Goal: Task Accomplishment & Management: Use online tool/utility

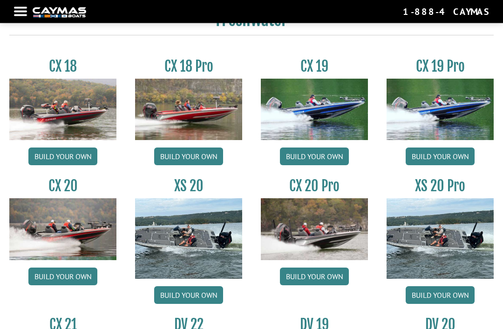
scroll to position [709, 0]
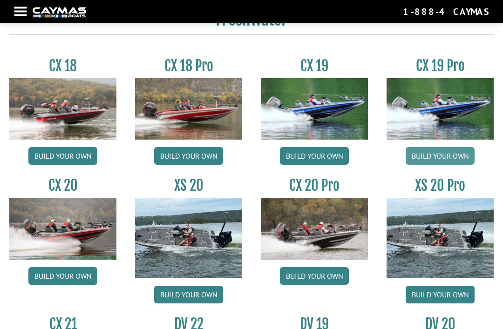
click at [462, 165] on link "Build your own" at bounding box center [440, 157] width 69 height 18
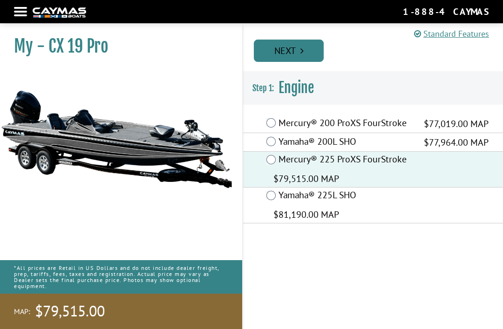
click at [302, 46] on icon "Pagination" at bounding box center [302, 50] width 3 height 9
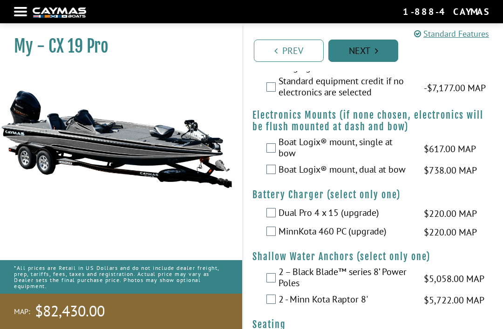
scroll to position [934, 0]
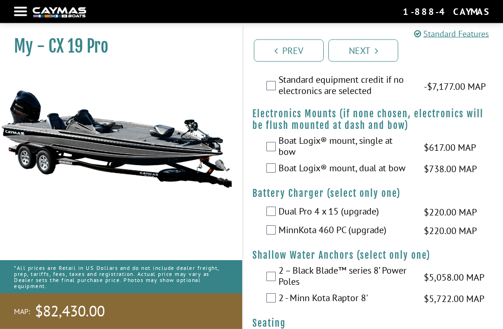
click at [396, 172] on label "Boat Logix® mount, dual at bow" at bounding box center [346, 170] width 134 height 14
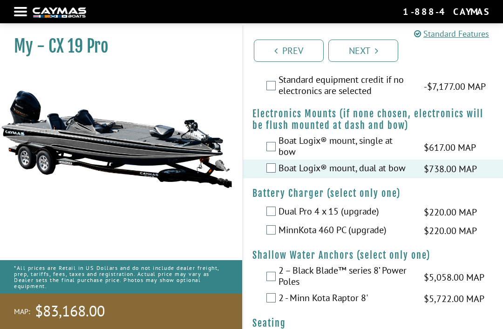
click at [383, 235] on label "MinnKota 460 PC (upgrade)" at bounding box center [346, 232] width 134 height 14
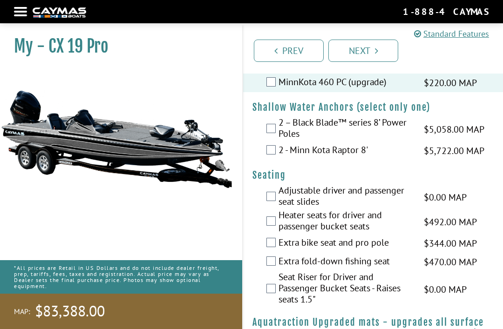
scroll to position [1080, 0]
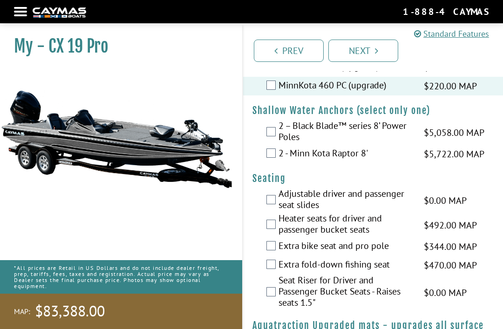
click at [362, 161] on label "2 - Minn Kota Raptor 8'" at bounding box center [346, 155] width 134 height 14
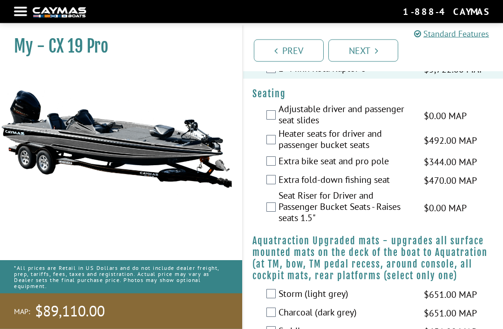
scroll to position [1164, 0]
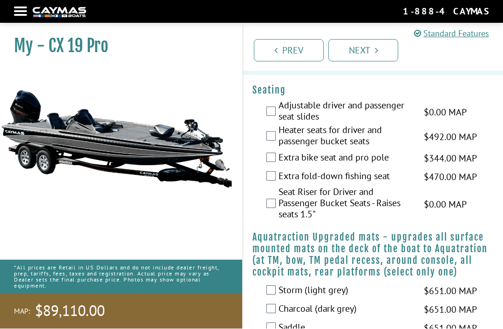
click at [400, 111] on label "Adjustable driver and passenger seat slides" at bounding box center [346, 112] width 134 height 25
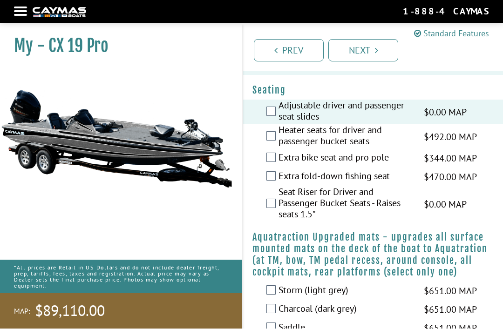
scroll to position [1168, 0]
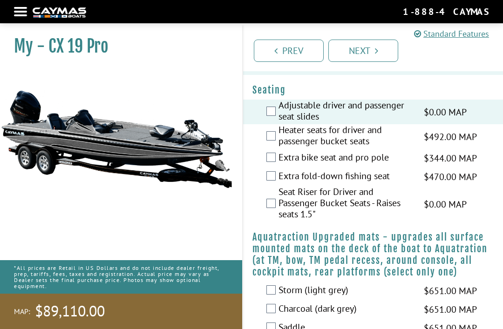
click at [384, 149] on label "Heater seats for driver and passenger bucket seats" at bounding box center [346, 136] width 134 height 25
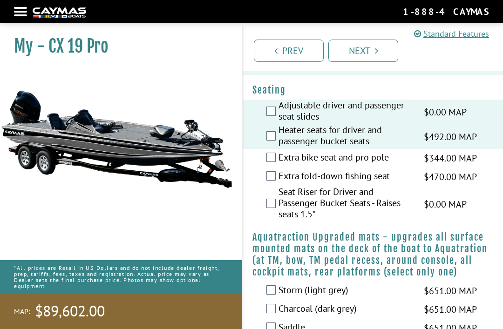
click at [404, 163] on label "Extra bike seat and pro pole" at bounding box center [346, 159] width 134 height 14
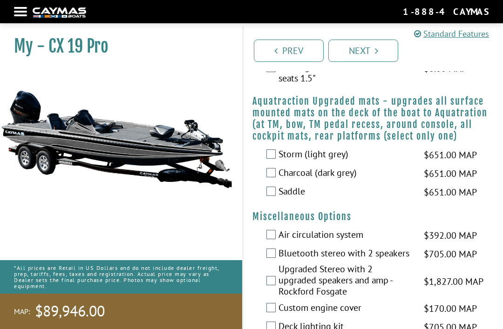
scroll to position [1304, 0]
click at [409, 181] on label "Charcoal (dark grey)" at bounding box center [346, 175] width 134 height 14
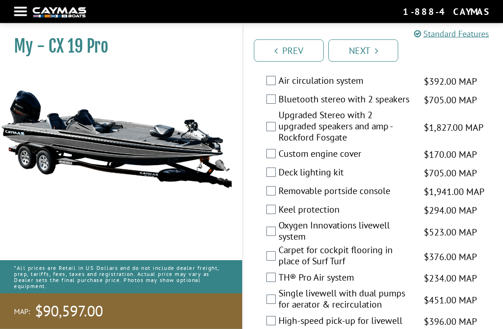
scroll to position [1458, 0]
click at [458, 154] on span "$170.00 MAP" at bounding box center [450, 155] width 53 height 14
click at [374, 159] on label "Custom engine cover" at bounding box center [346, 155] width 134 height 14
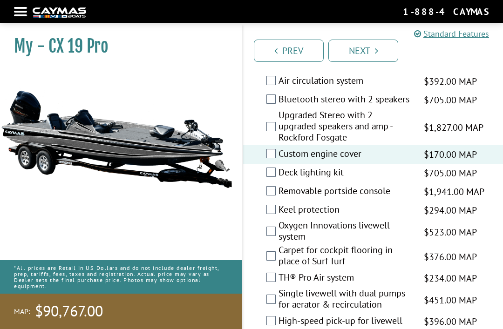
click at [356, 178] on label "Deck lighting kit" at bounding box center [346, 174] width 134 height 14
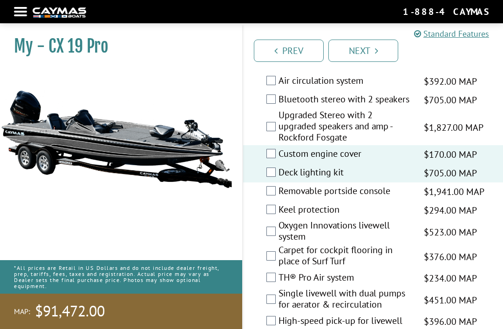
click at [376, 218] on label "Keel protection" at bounding box center [346, 211] width 134 height 14
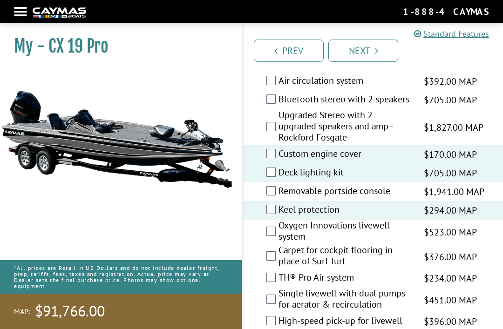
click at [396, 232] on label "Oxygen Innovations livewell system" at bounding box center [346, 232] width 134 height 25
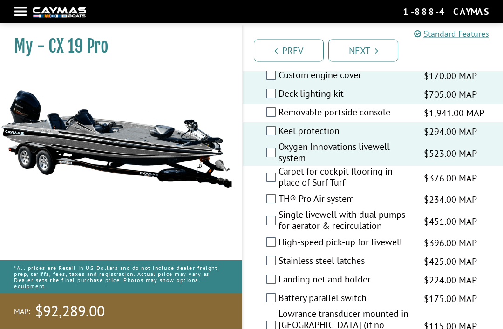
scroll to position [1538, 0]
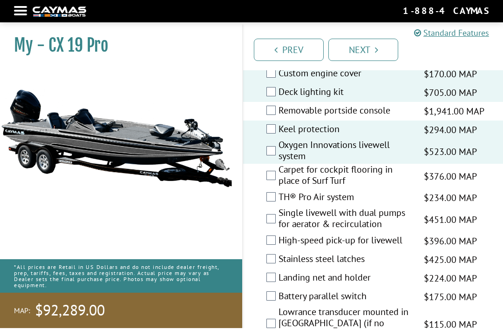
click at [397, 187] on label "Carpet for cockpit flooring in place of Surf Turf" at bounding box center [346, 177] width 134 height 25
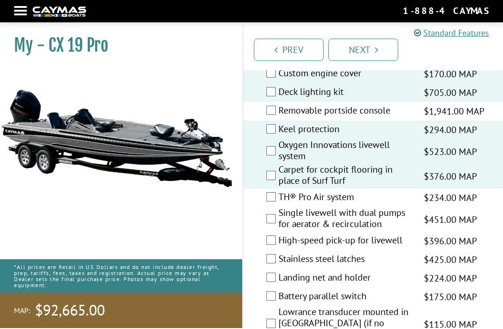
scroll to position [1539, 0]
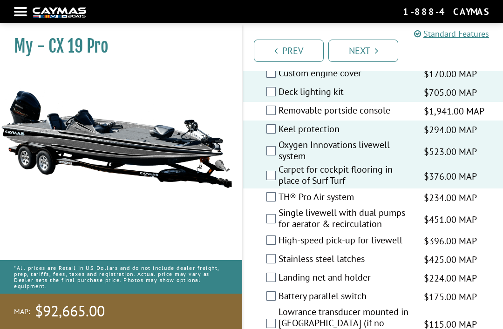
click at [389, 185] on label "Carpet for cockpit flooring in place of Surf Turf" at bounding box center [346, 176] width 134 height 25
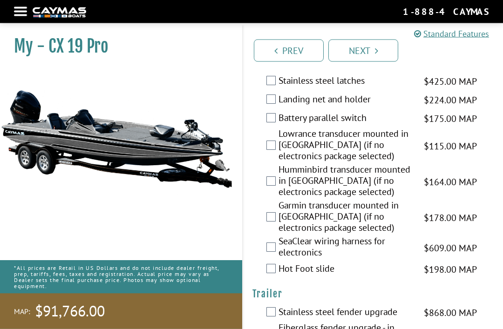
scroll to position [1718, 0]
click at [394, 149] on label "Lowrance transducer mounted in [GEOGRAPHIC_DATA] (if no electronics package sel…" at bounding box center [346, 146] width 134 height 36
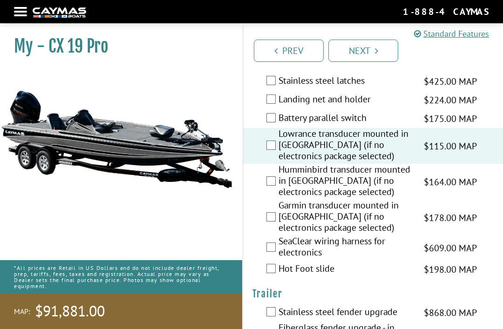
click at [393, 158] on label "Lowrance transducer mounted in [GEOGRAPHIC_DATA] (if no electronics package sel…" at bounding box center [346, 146] width 134 height 36
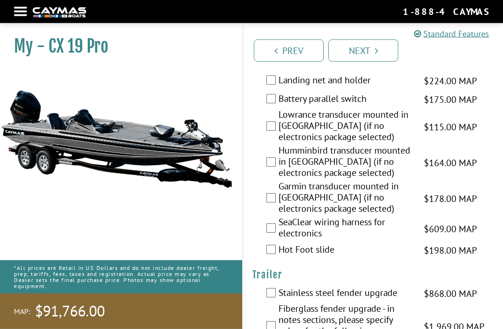
scroll to position [1738, 0]
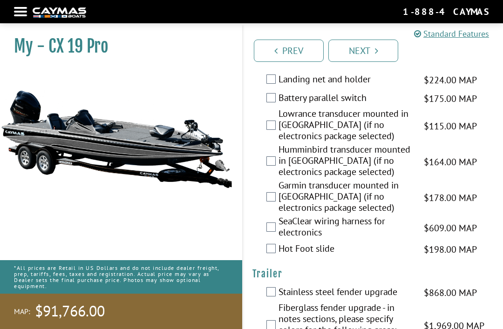
click at [404, 234] on label "SeaClear wiring harness for electronics" at bounding box center [346, 228] width 134 height 25
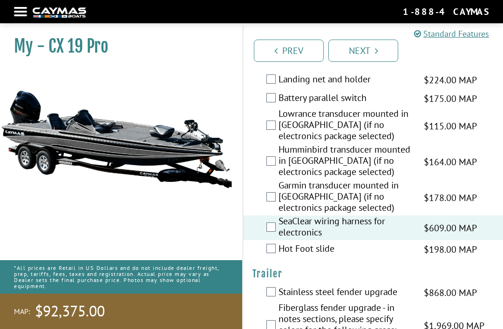
click at [443, 256] on span "$198.00 MAP" at bounding box center [450, 250] width 53 height 14
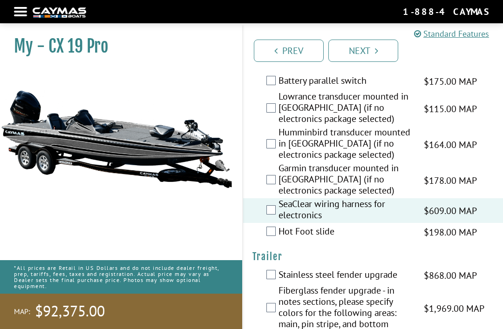
scroll to position [1757, 0]
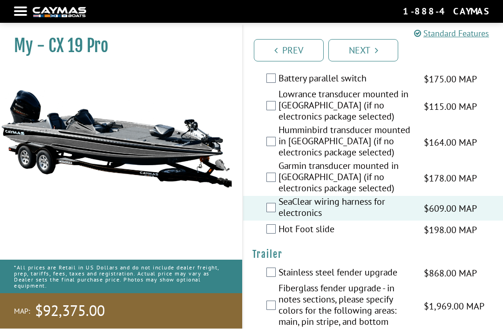
click at [446, 238] on span "$198.00 MAP" at bounding box center [450, 231] width 53 height 14
click at [429, 237] on span "$198.00 MAP" at bounding box center [450, 231] width 53 height 14
click at [334, 230] on label "Hot Foot slide" at bounding box center [346, 231] width 134 height 14
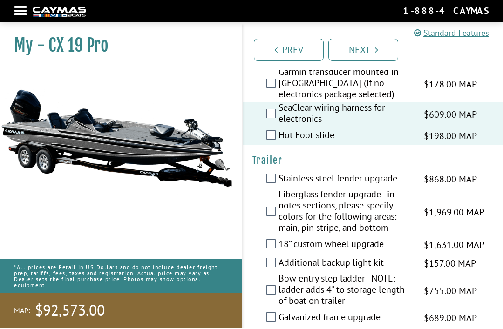
scroll to position [1863, 0]
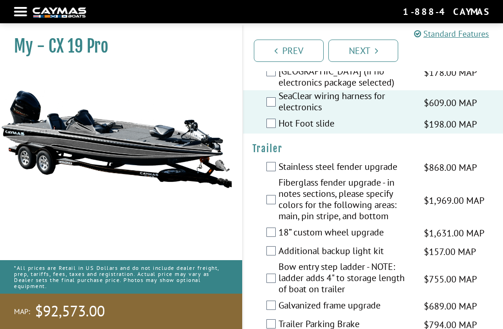
click at [389, 205] on label "Fiberglass fender upgrade - in notes sections, please specify colors for the fo…" at bounding box center [346, 200] width 134 height 47
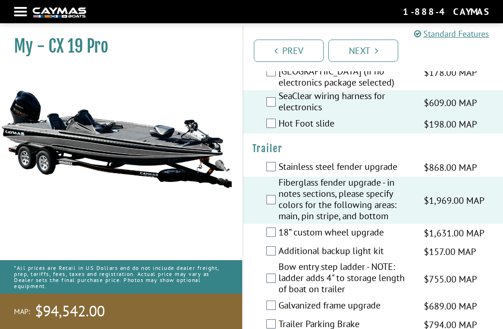
click at [428, 234] on span "$1,631.00 MAP" at bounding box center [454, 233] width 61 height 14
click at [436, 240] on span "$1,631.00 MAP" at bounding box center [454, 233] width 61 height 14
click at [428, 238] on span "$1,631.00 MAP" at bounding box center [454, 233] width 61 height 14
click at [366, 237] on label "18” custom wheel upgrade" at bounding box center [346, 234] width 134 height 14
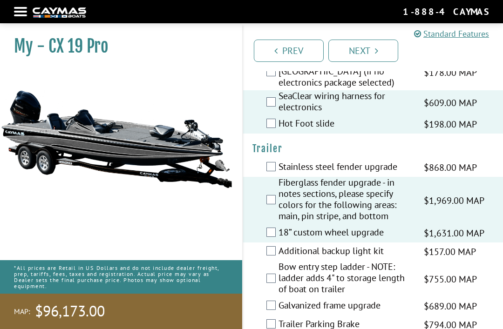
click at [385, 270] on label "Bow entry step ladder - NOTE: ladder adds 4" to storage length of boat on trail…" at bounding box center [346, 279] width 134 height 36
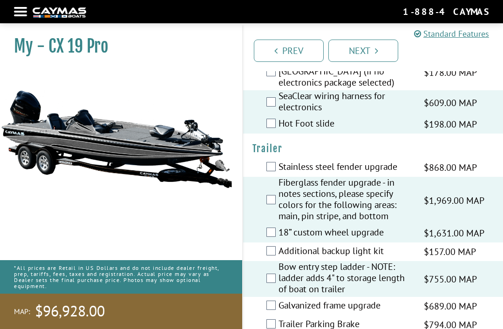
click at [301, 329] on label "Trailer Parking Brake" at bounding box center [346, 326] width 134 height 14
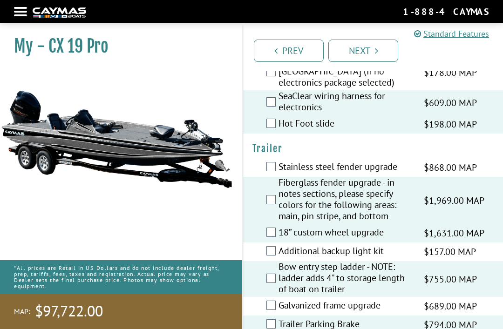
click at [379, 25] on div "Prev Next" at bounding box center [372, 46] width 261 height 49
click at [370, 48] on link "Next" at bounding box center [364, 51] width 70 height 22
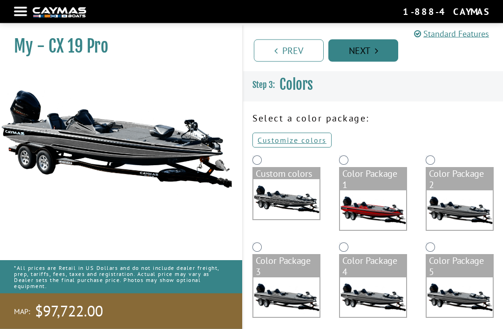
scroll to position [0, 0]
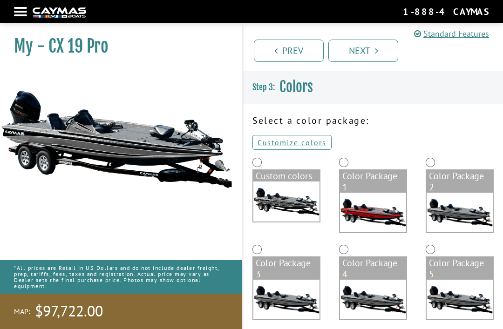
click at [295, 193] on img at bounding box center [286, 202] width 66 height 40
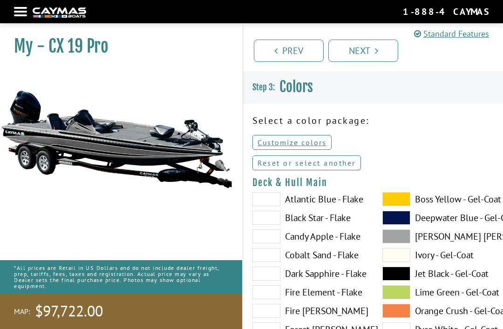
click at [332, 169] on link "Reset or select another" at bounding box center [307, 163] width 109 height 15
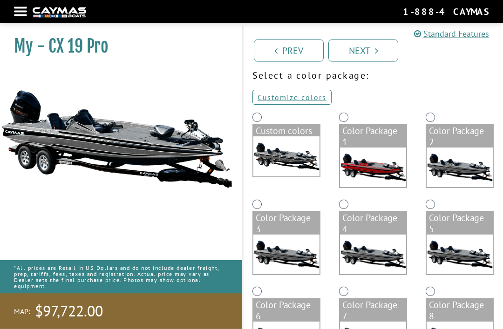
scroll to position [48, 0]
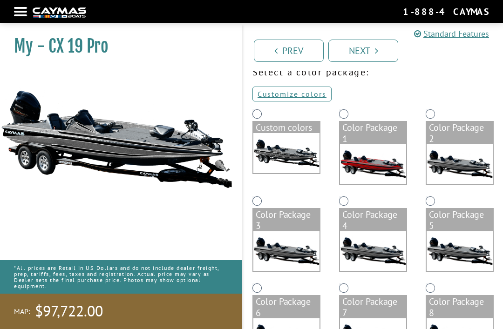
click at [381, 146] on img at bounding box center [373, 164] width 66 height 40
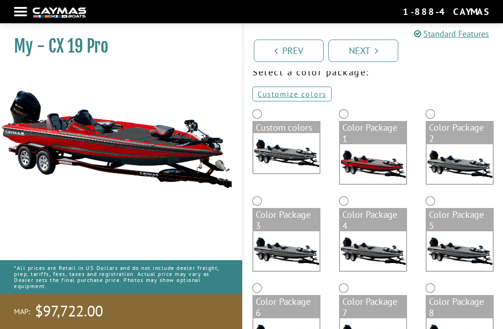
click at [460, 150] on img at bounding box center [460, 164] width 66 height 40
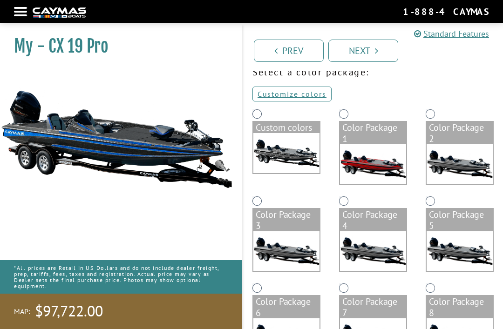
click at [288, 238] on img at bounding box center [286, 252] width 66 height 40
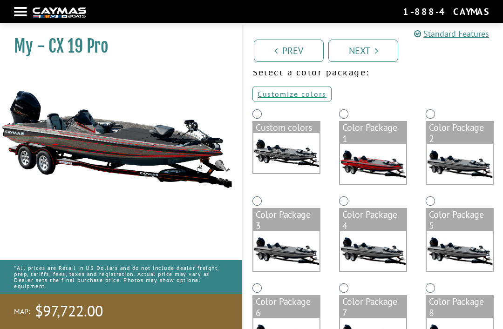
click at [370, 233] on img at bounding box center [373, 252] width 66 height 40
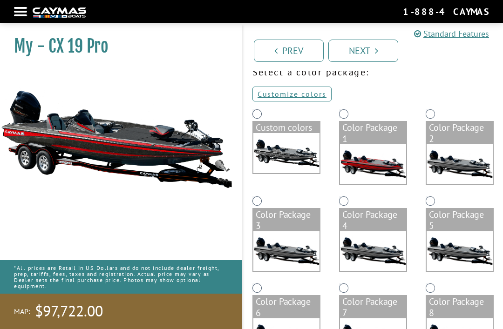
click at [452, 227] on div "Color Package 5" at bounding box center [460, 220] width 66 height 22
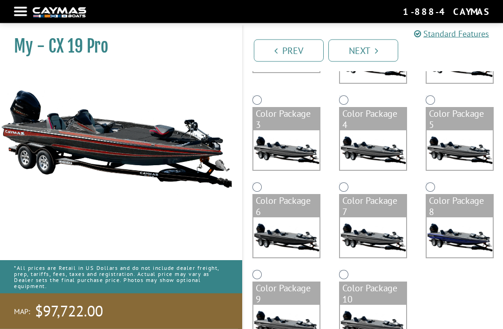
scroll to position [155, 0]
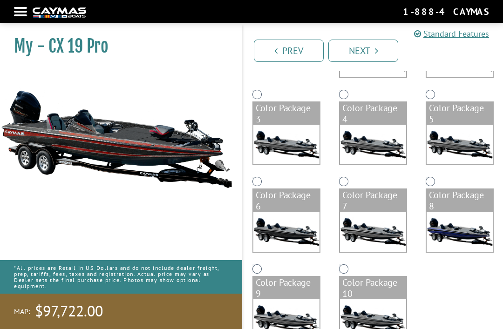
click at [295, 217] on img at bounding box center [286, 232] width 66 height 40
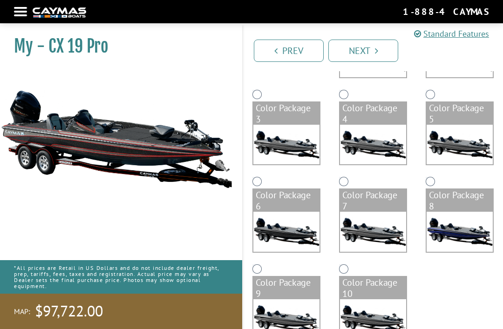
click at [370, 215] on img at bounding box center [373, 232] width 66 height 40
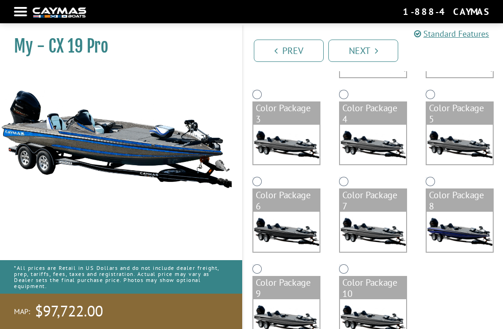
scroll to position [152, 0]
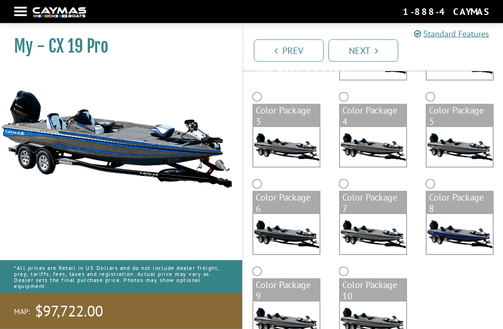
click at [443, 206] on div "Color Package 8" at bounding box center [460, 203] width 66 height 22
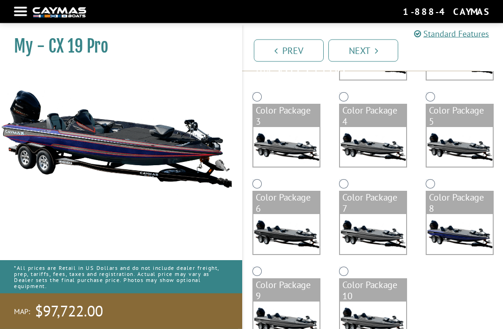
scroll to position [153, 0]
click at [291, 302] on img at bounding box center [286, 322] width 66 height 40
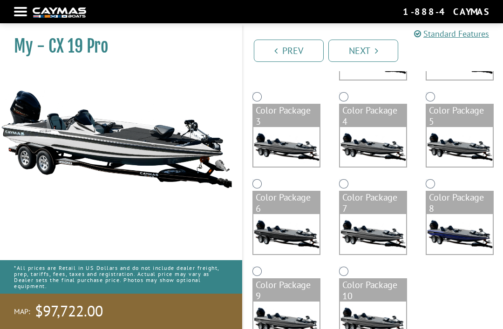
click at [363, 298] on div "Color Package 10" at bounding box center [373, 291] width 66 height 22
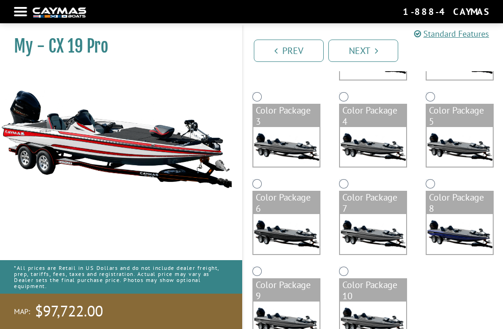
click at [344, 226] on img at bounding box center [373, 234] width 66 height 40
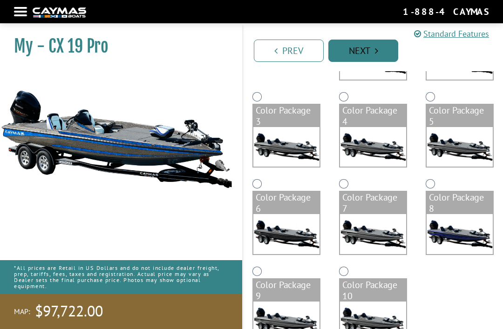
click at [376, 45] on link "Next" at bounding box center [364, 51] width 70 height 22
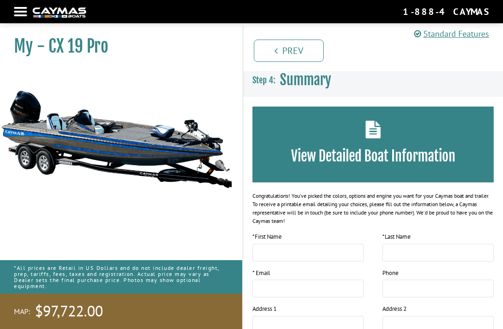
scroll to position [7, 0]
